Goal: Information Seeking & Learning: Learn about a topic

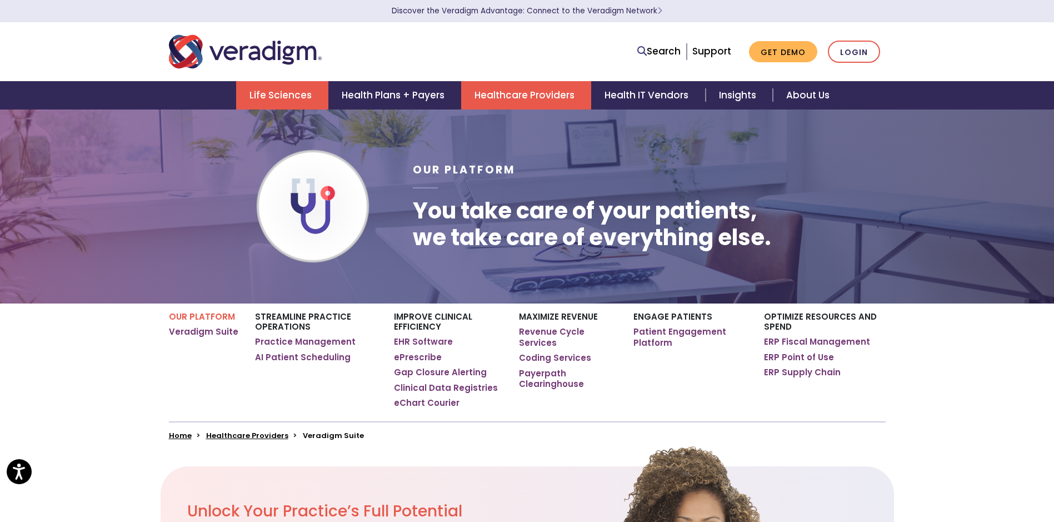
click at [315, 102] on link "Life Sciences" at bounding box center [282, 95] width 92 height 28
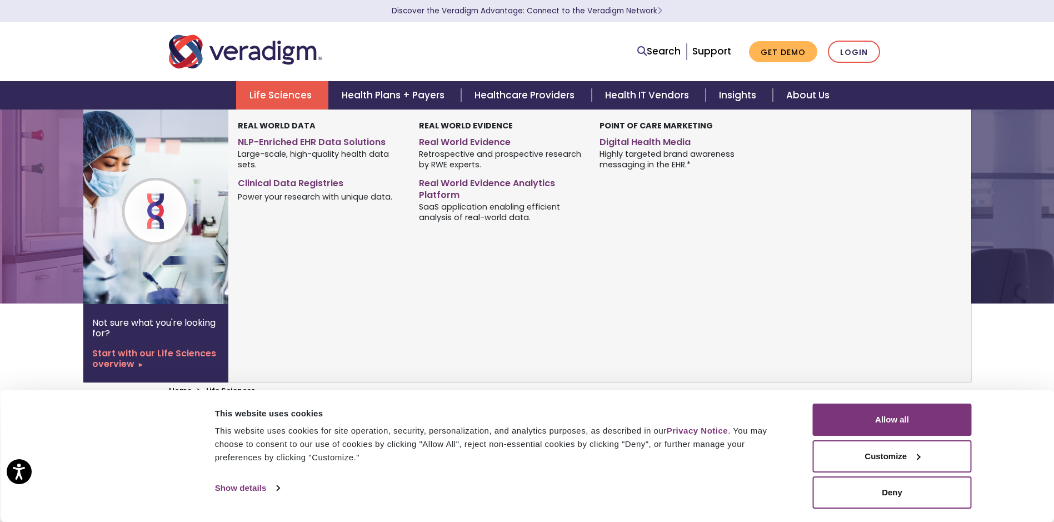
click at [281, 127] on strong "Real World Data" at bounding box center [277, 125] width 78 height 11
click at [616, 142] on link "Digital Health Media" at bounding box center [682, 140] width 164 height 16
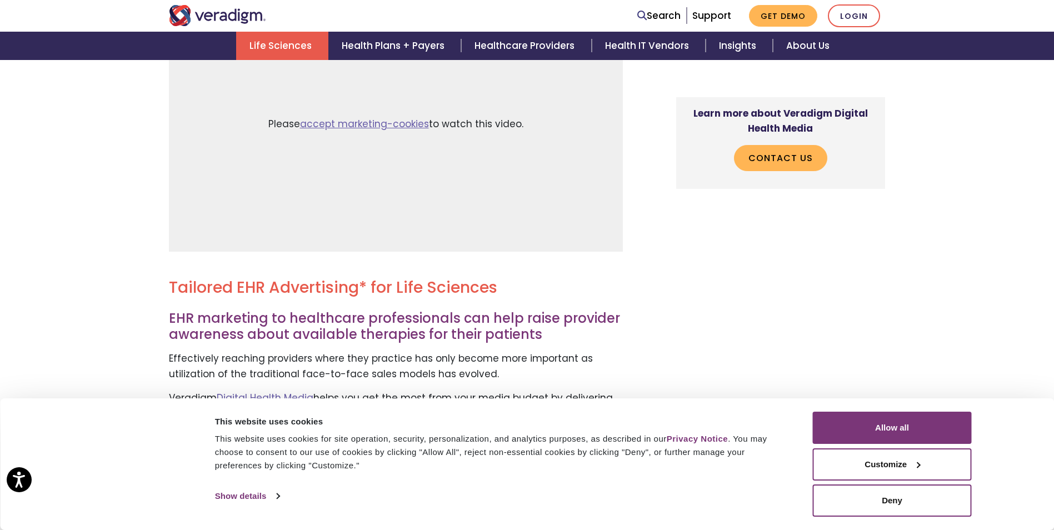
scroll to position [611, 0]
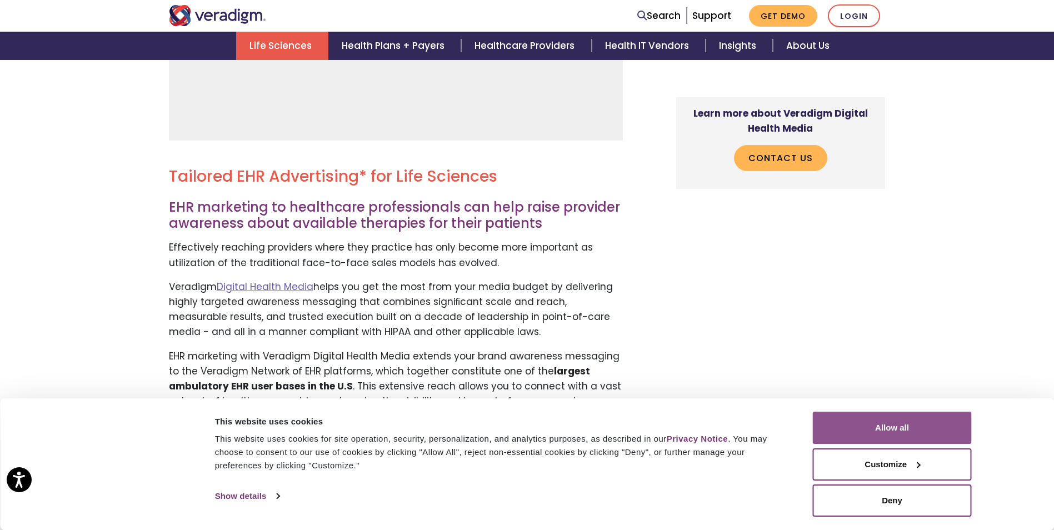
click at [942, 417] on button "Allow all" at bounding box center [892, 428] width 159 height 32
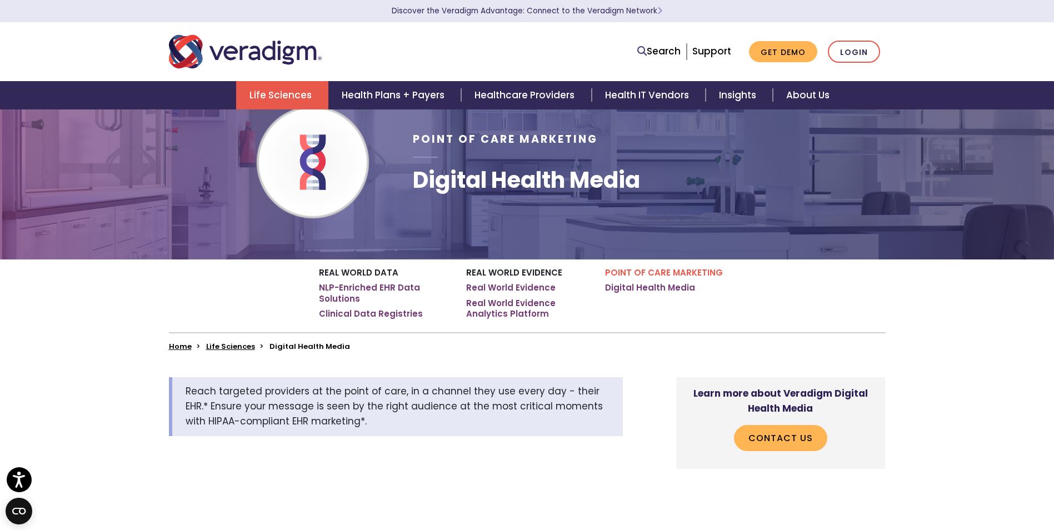
scroll to position [0, 0]
